Goal: Navigation & Orientation: Find specific page/section

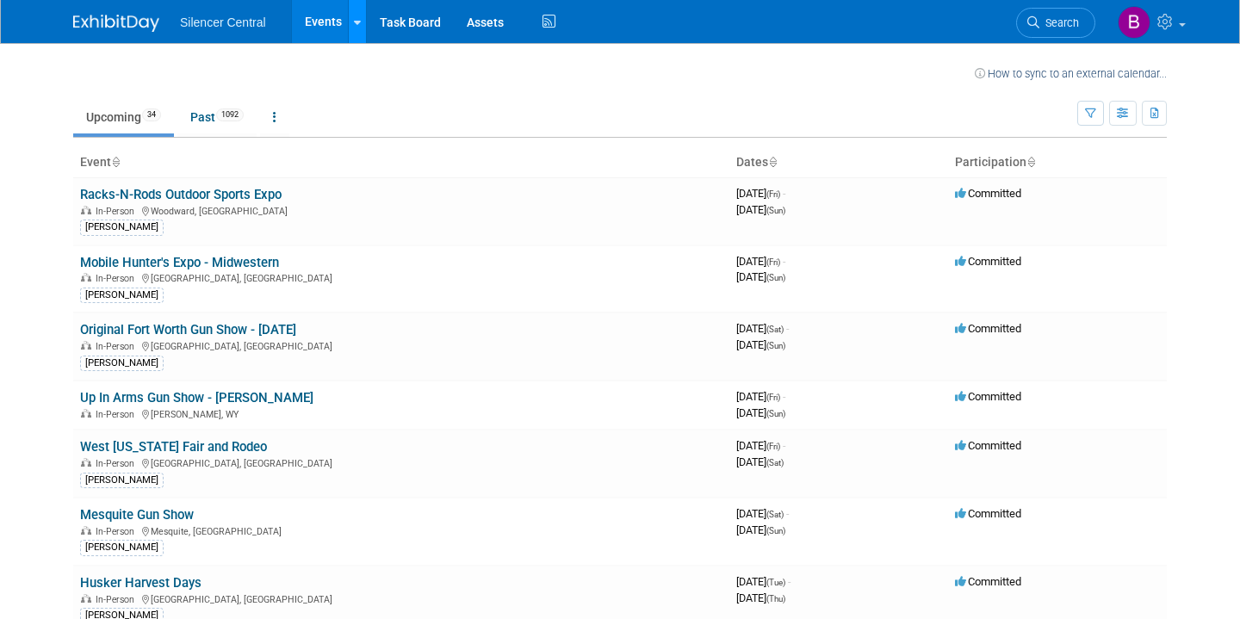
click at [354, 21] on icon at bounding box center [357, 22] width 7 height 11
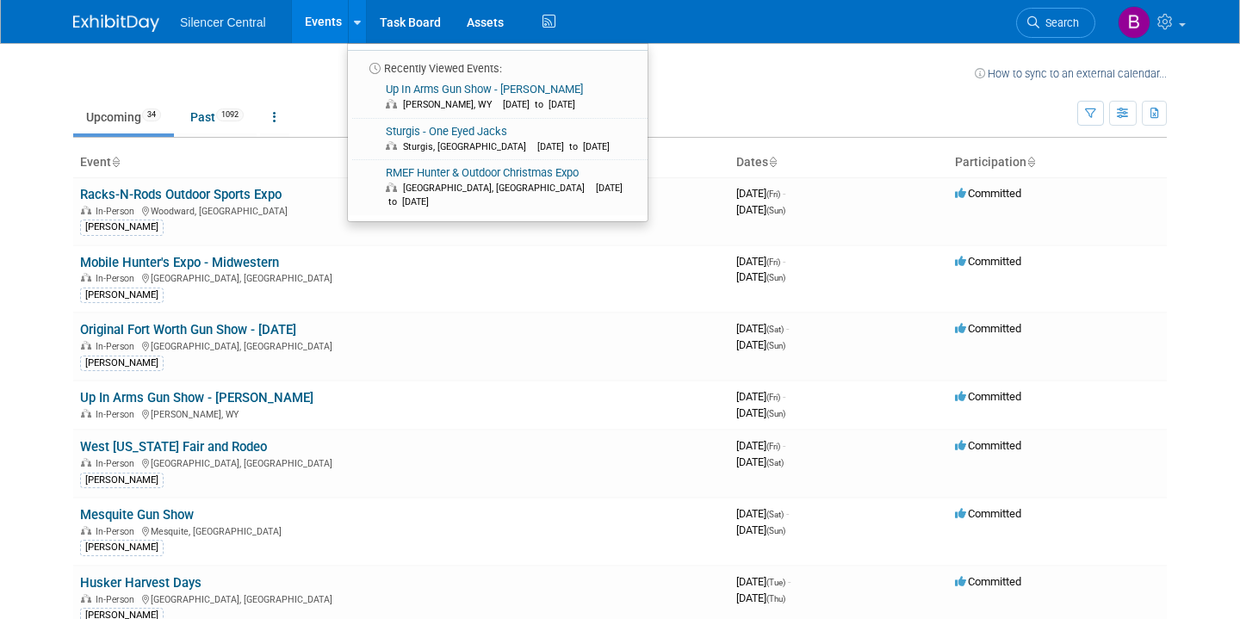
click at [303, 16] on link "Events" at bounding box center [323, 21] width 63 height 43
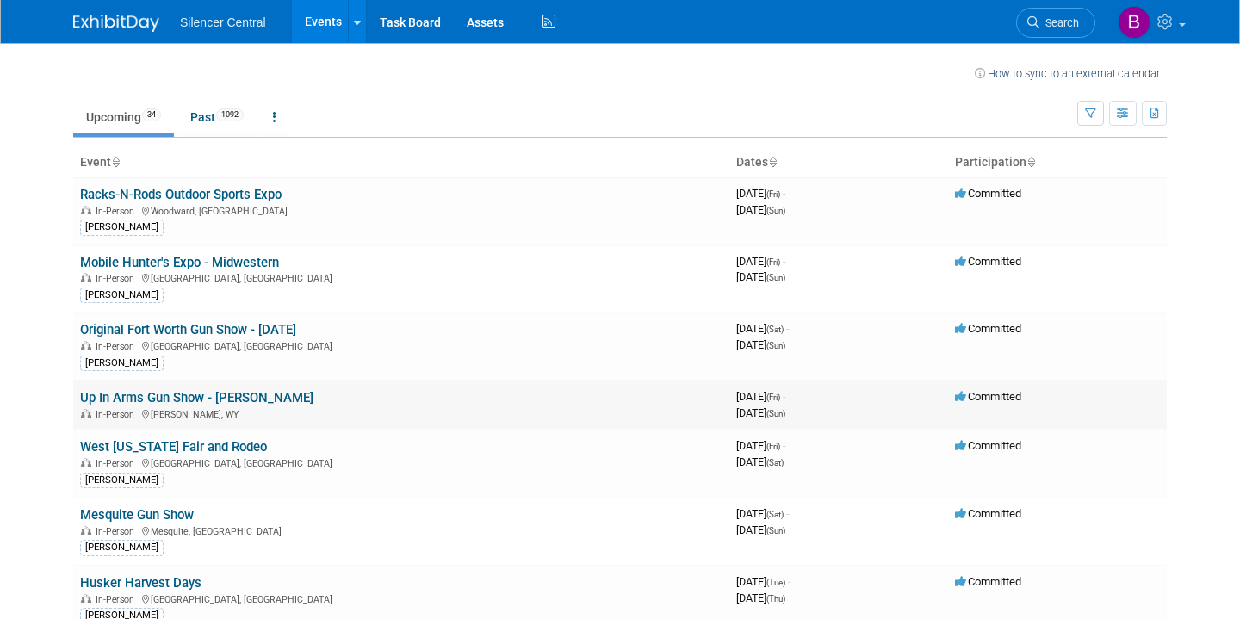
click at [200, 400] on link "Up In Arms Gun Show - [PERSON_NAME]" at bounding box center [196, 397] width 233 height 15
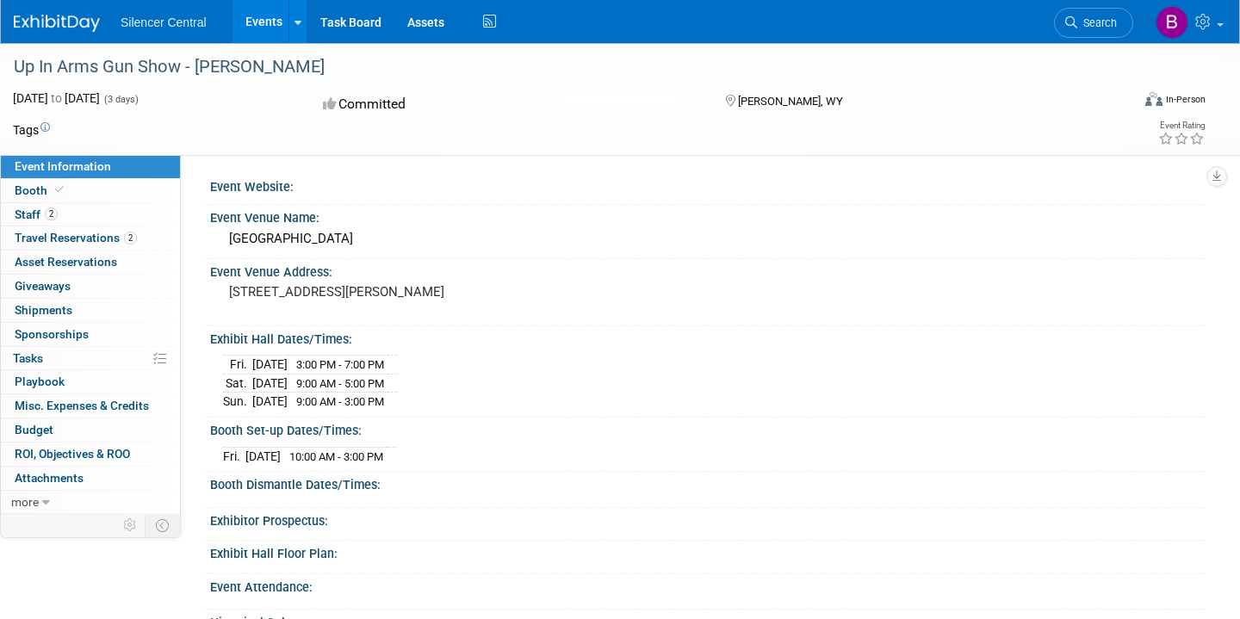
click at [266, 25] on link "Events" at bounding box center [263, 21] width 63 height 43
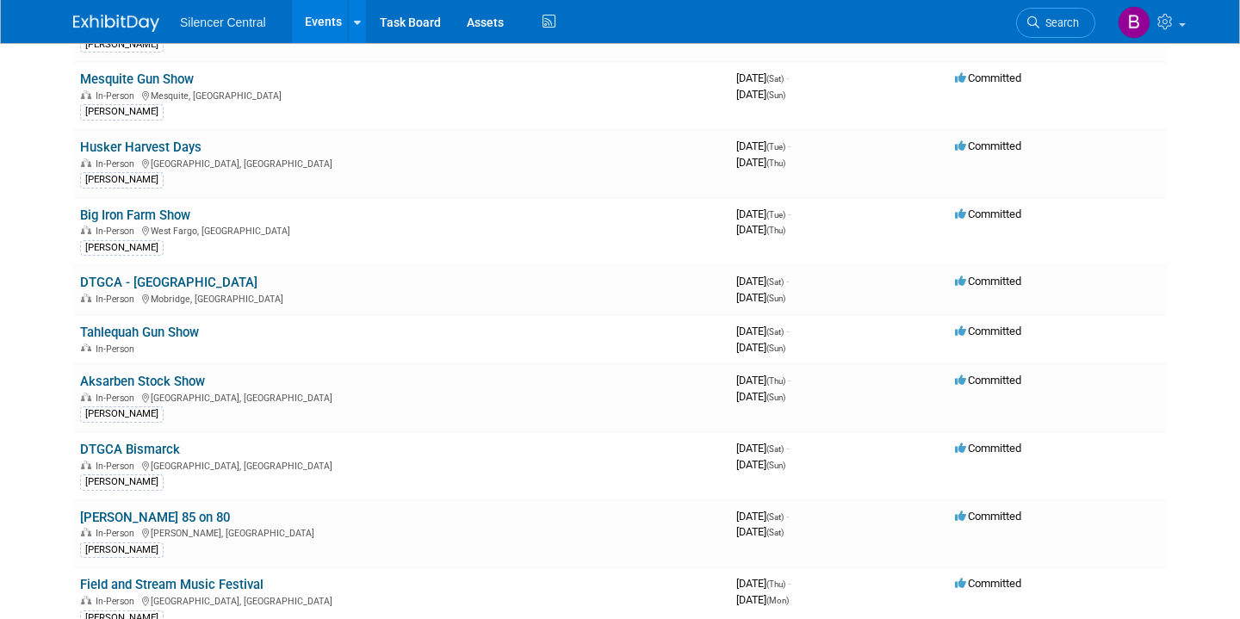
scroll to position [435, 0]
click at [184, 331] on link "Tahlequah Gun Show" at bounding box center [139, 332] width 119 height 15
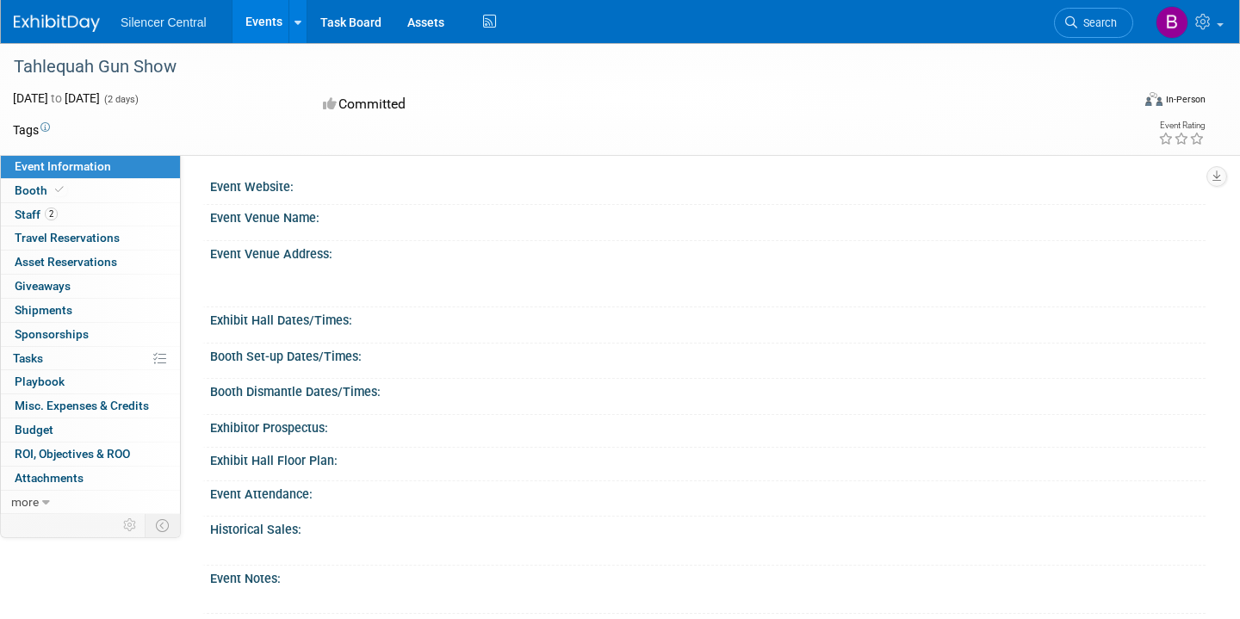
click at [264, 28] on link "Events" at bounding box center [263, 21] width 63 height 43
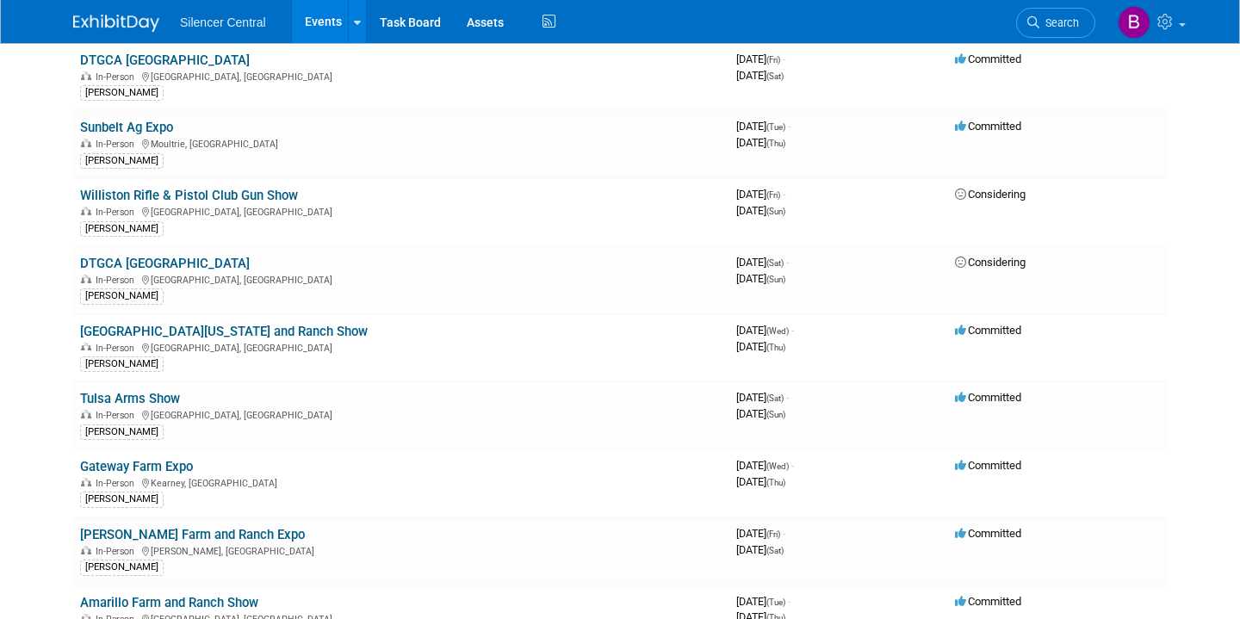
scroll to position [633, 0]
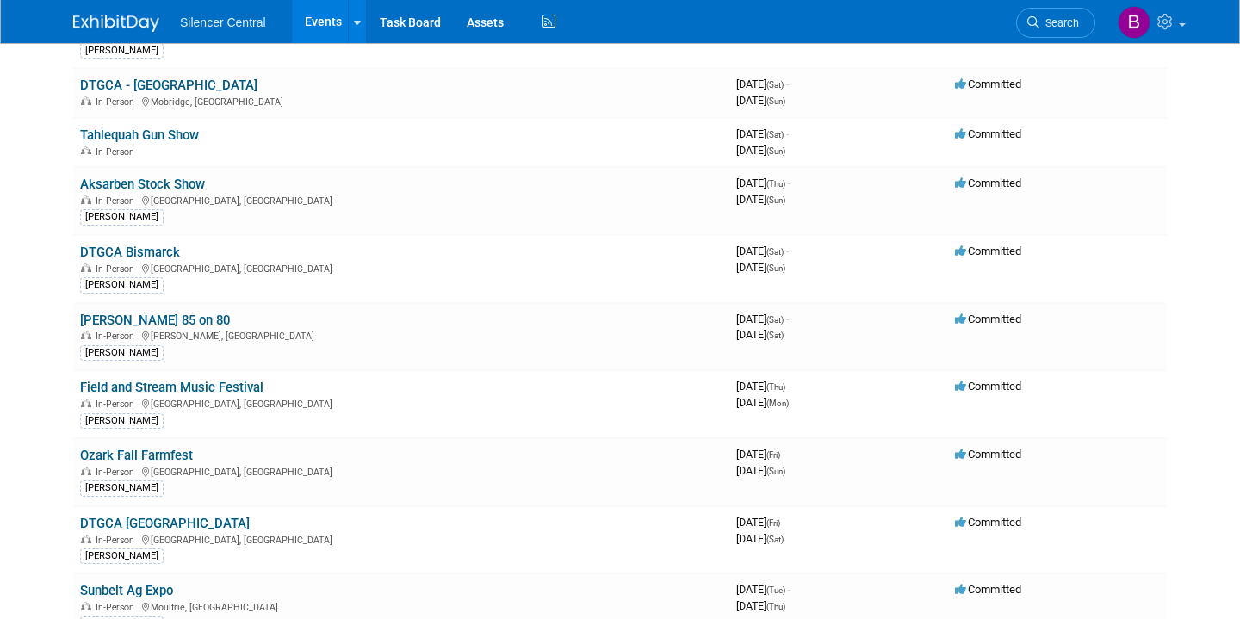
scroll to position [633, 0]
